Goal: Information Seeking & Learning: Understand process/instructions

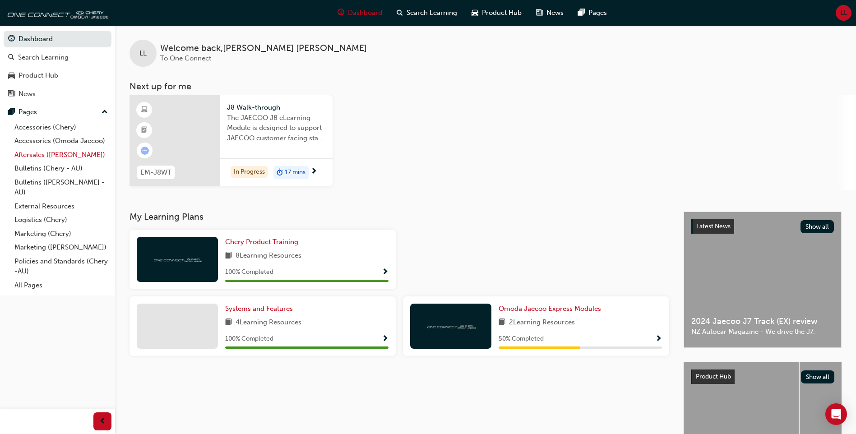
click at [61, 155] on link "Aftersales ([PERSON_NAME])" at bounding box center [61, 155] width 101 height 14
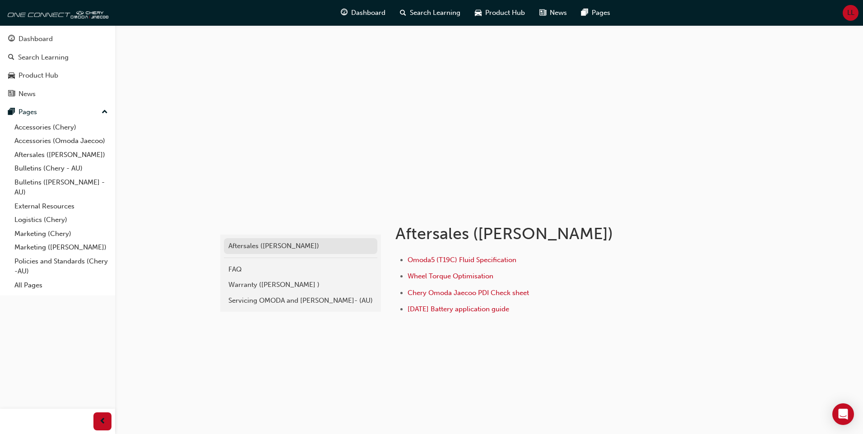
click at [263, 246] on div "Aftersales ([PERSON_NAME])" at bounding box center [300, 246] width 144 height 10
click at [60, 205] on link "External Resources" at bounding box center [61, 207] width 101 height 14
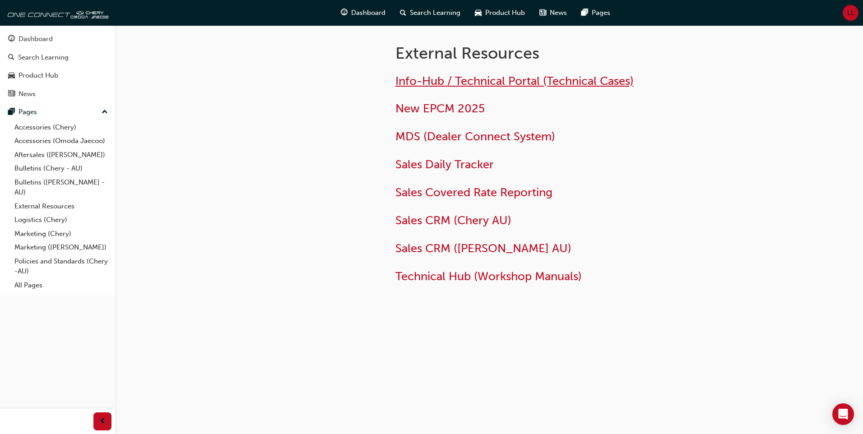
click at [494, 82] on span "Info-Hub / Technical Portal (Technical Cases)" at bounding box center [514, 81] width 238 height 14
click at [89, 156] on link "Aftersales ([PERSON_NAME])" at bounding box center [61, 155] width 101 height 14
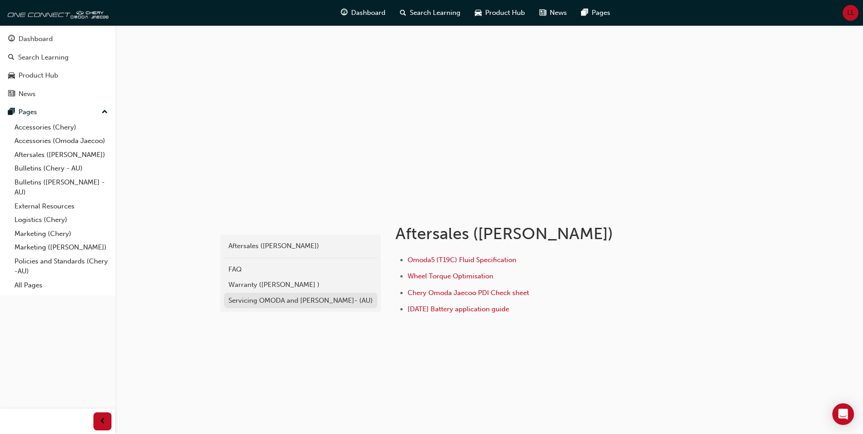
click at [273, 302] on div "Servicing OMODA and [PERSON_NAME]- (AU)" at bounding box center [300, 301] width 144 height 10
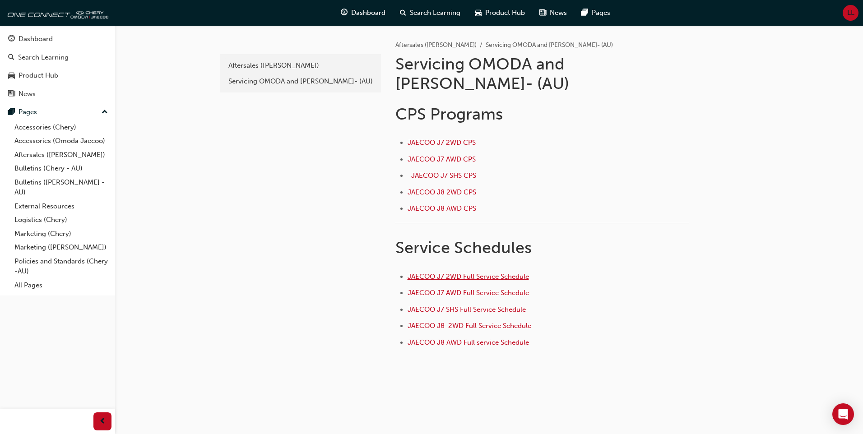
click at [485, 273] on span "JAECOO J7 2WD Full Service Schedule" at bounding box center [468, 277] width 121 height 8
click at [460, 139] on span "JAECOO J7 2WD CPS ﻿" at bounding box center [443, 143] width 70 height 8
click at [433, 155] on span "JAECOO J7 AWD CPS ﻿" at bounding box center [443, 159] width 70 height 8
click at [437, 172] on span "JAECOO J7 SHS CPS ﻿" at bounding box center [444, 176] width 67 height 8
click at [441, 188] on span "JAECOO J8 2WD CPS" at bounding box center [442, 192] width 69 height 8
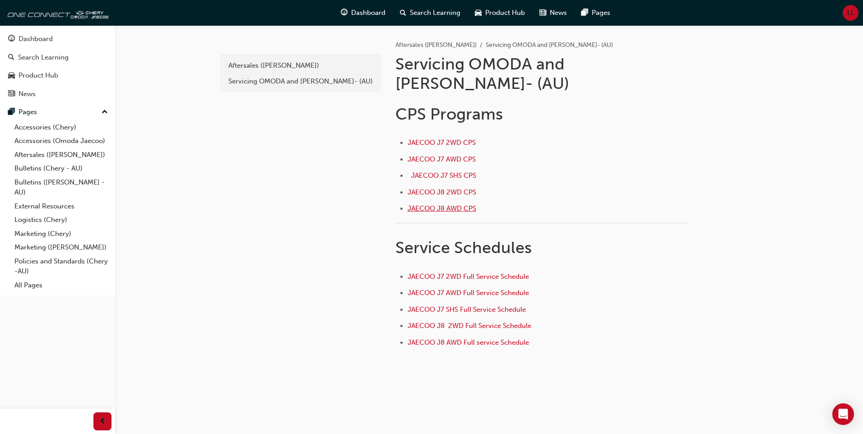
click at [447, 204] on span "JAECOO J8 AWD CPS" at bounding box center [442, 208] width 69 height 8
